Goal: Task Accomplishment & Management: Complete application form

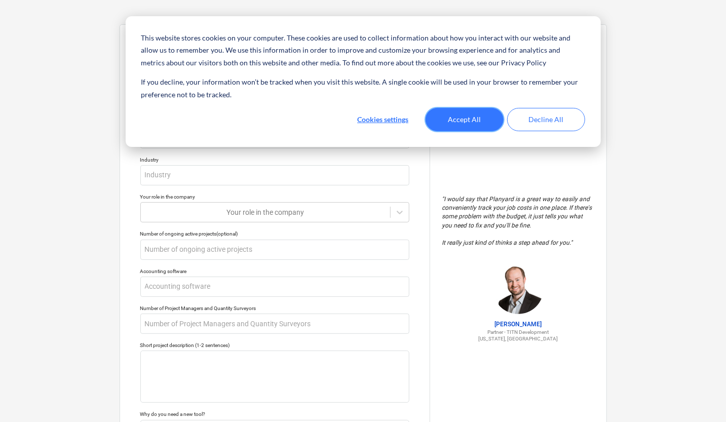
click at [459, 113] on button "Accept All" at bounding box center [465, 119] width 78 height 23
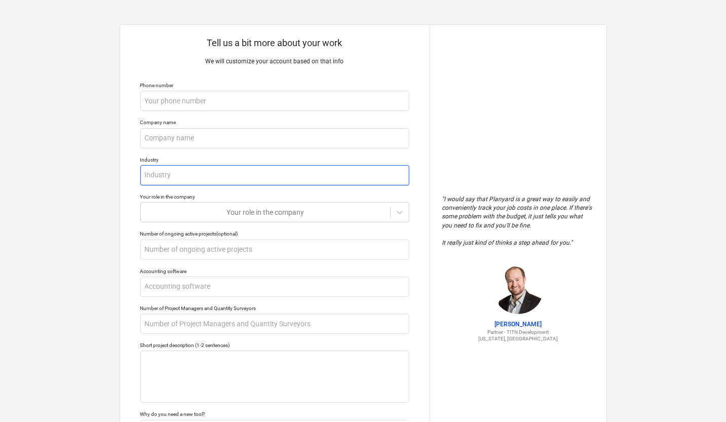
click at [185, 169] on input "text" at bounding box center [274, 175] width 269 height 20
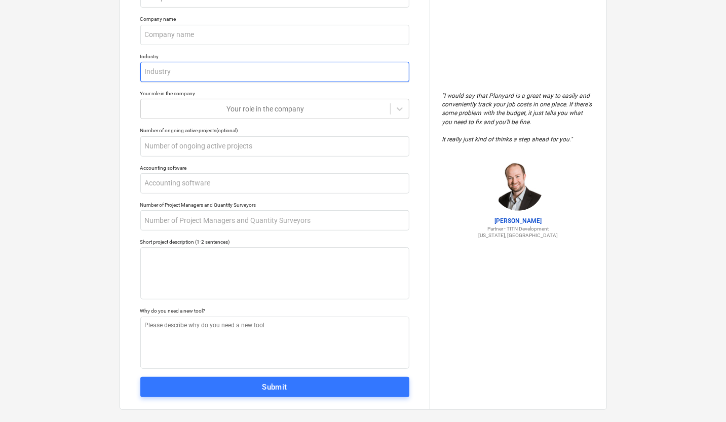
scroll to position [114, 0]
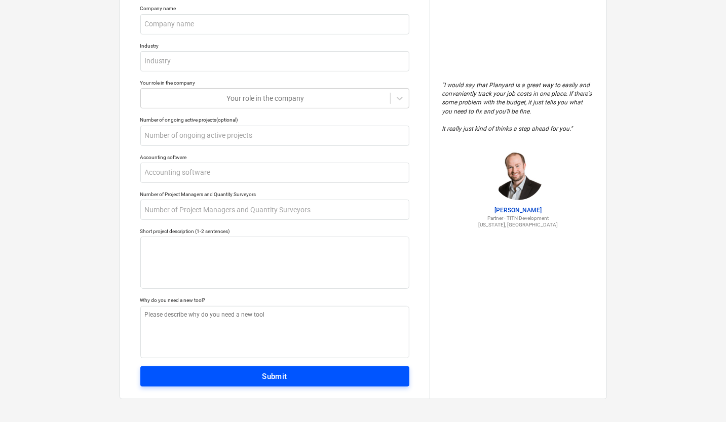
click at [271, 375] on div "Submit" at bounding box center [274, 376] width 25 height 13
type textarea "x"
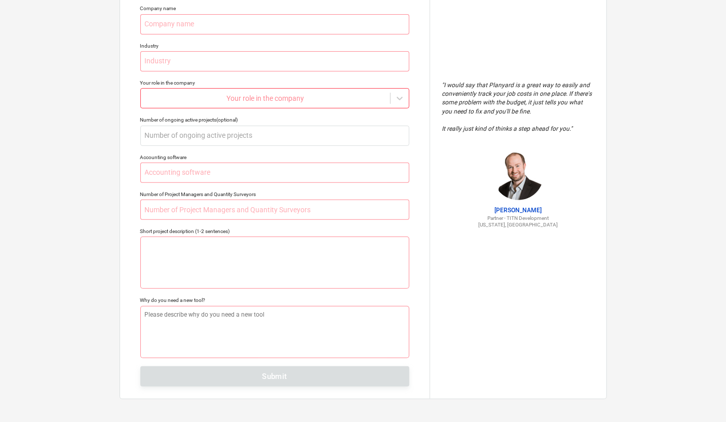
scroll to position [0, 0]
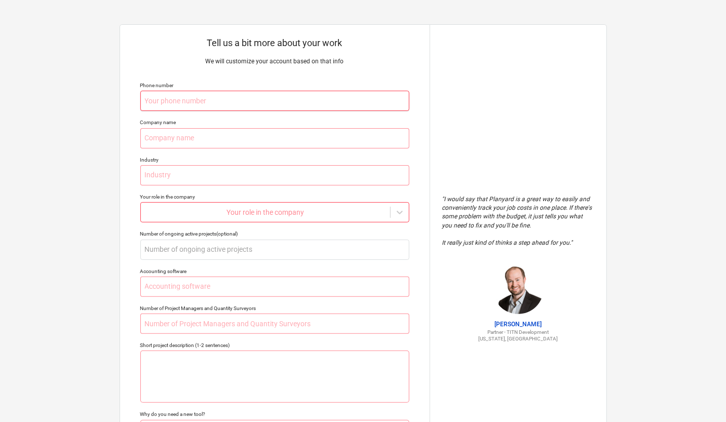
click at [202, 107] on input "text" at bounding box center [274, 101] width 269 height 20
